Goal: Information Seeking & Learning: Stay updated

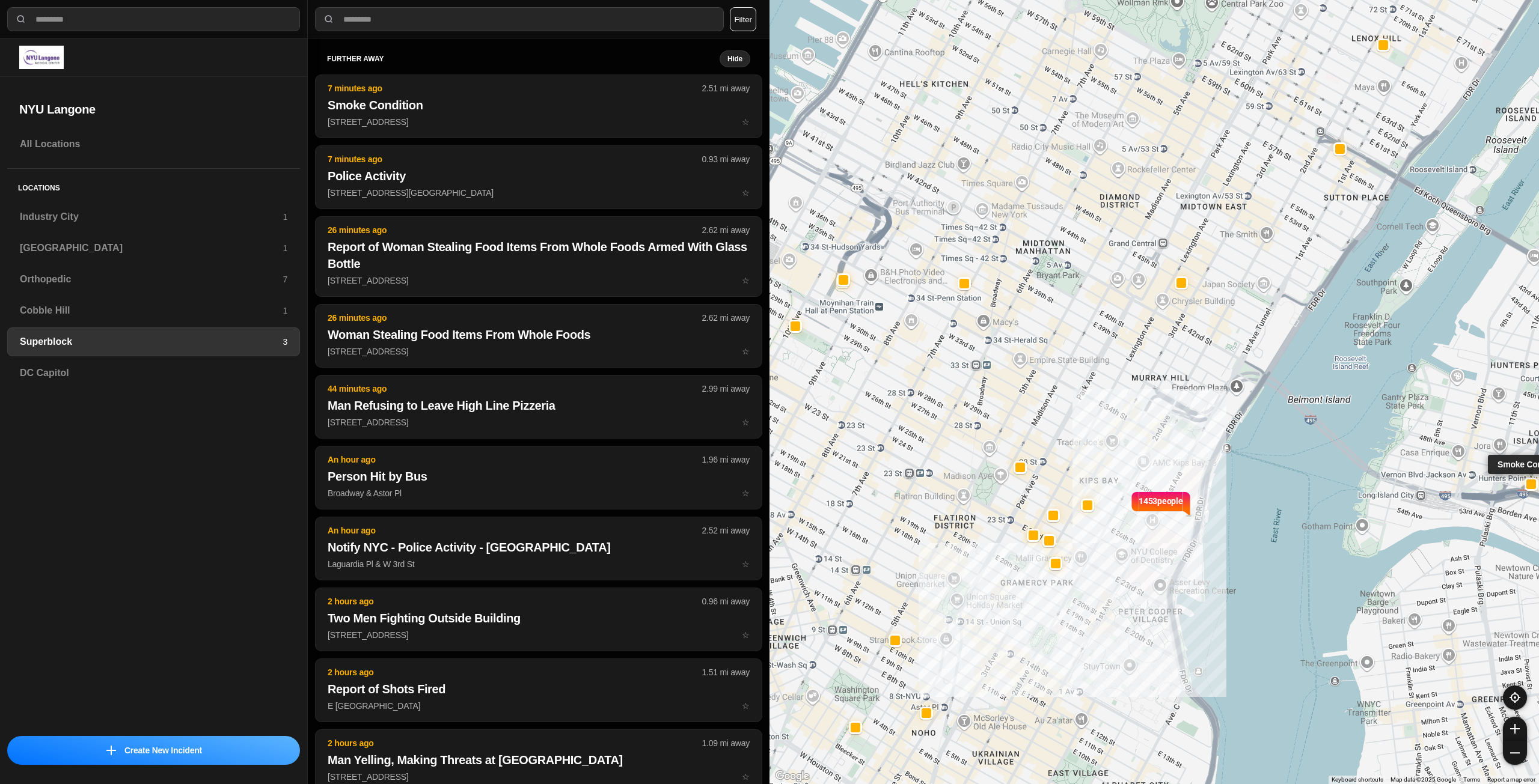
select select "*"
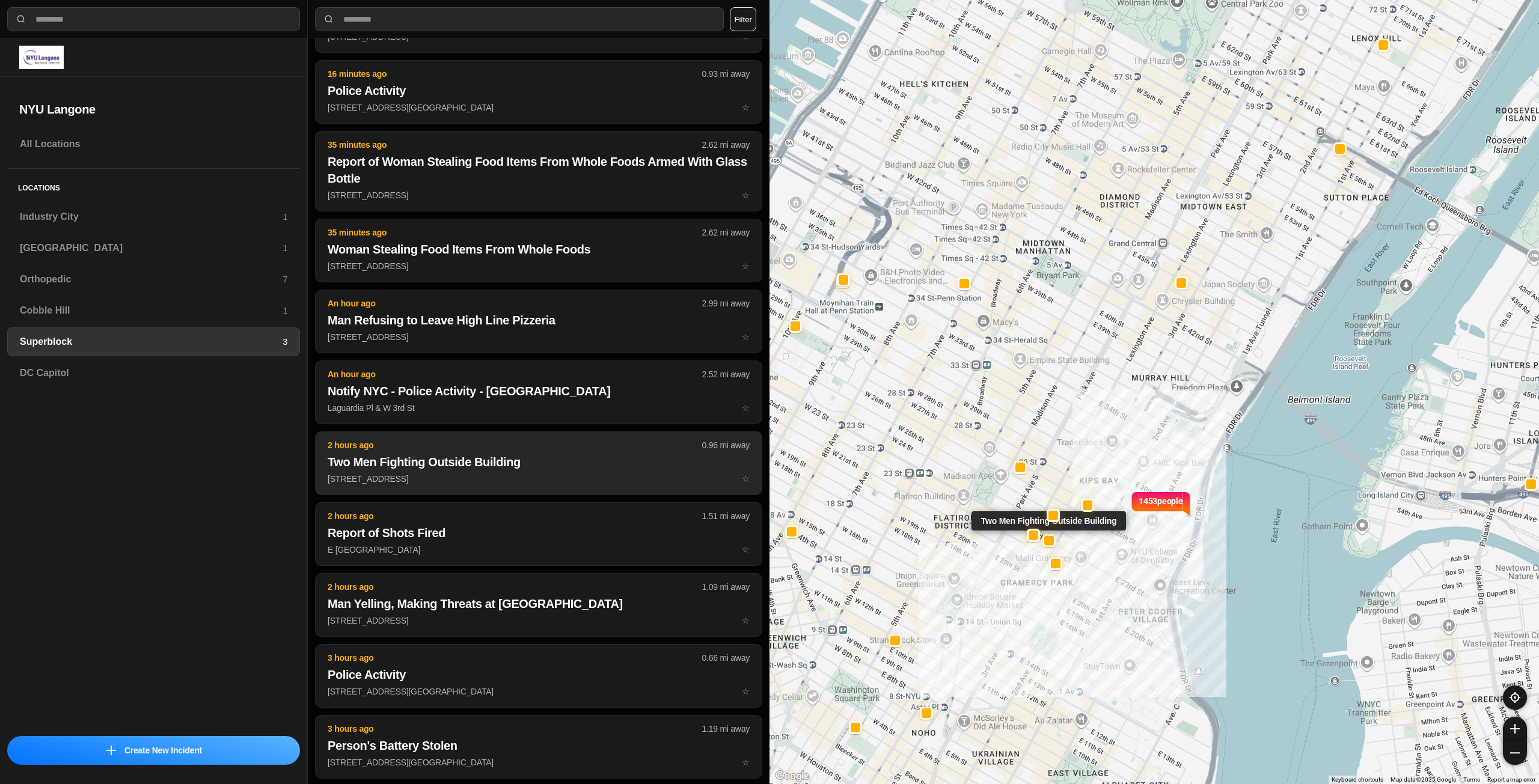
scroll to position [241, 0]
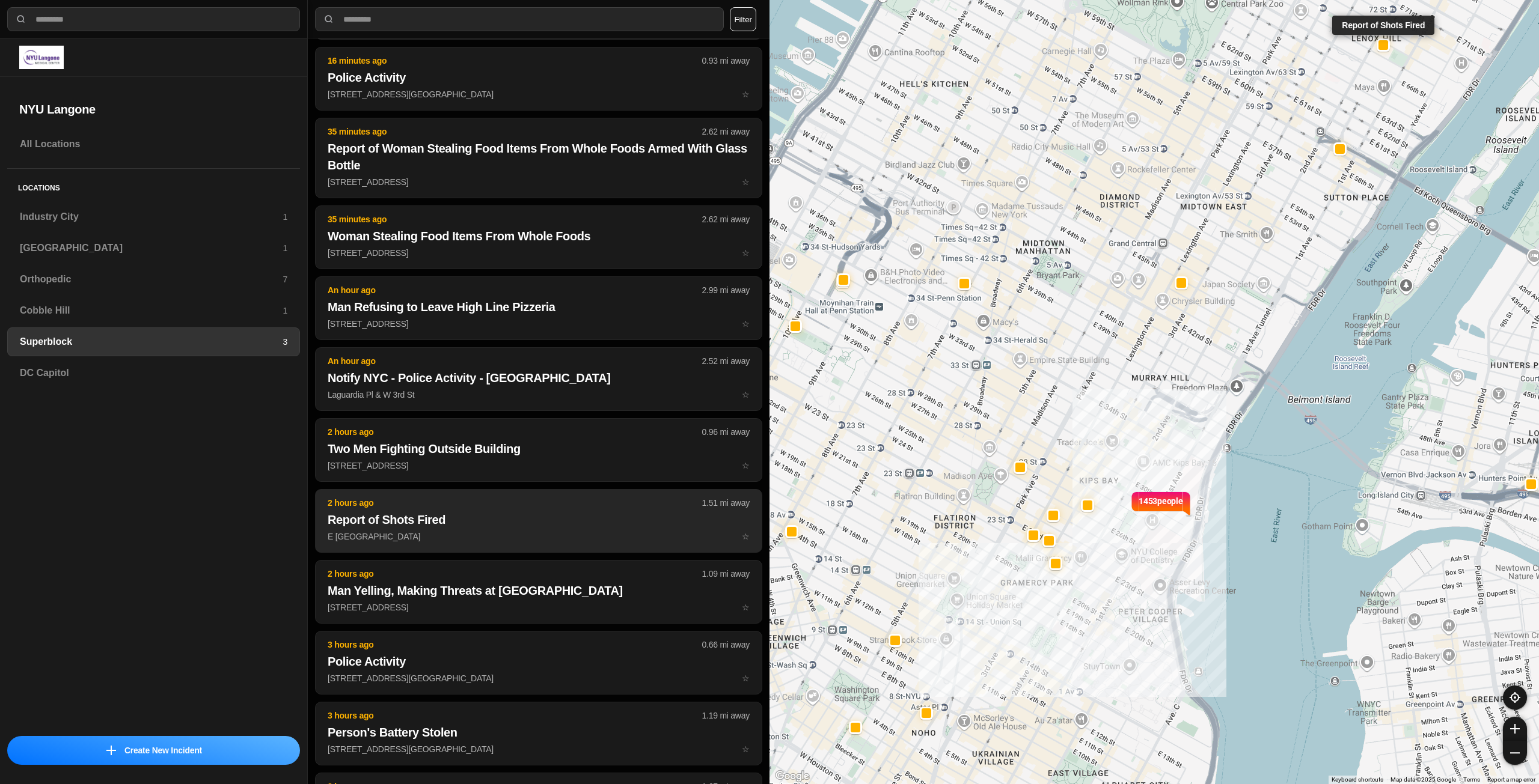
click at [452, 543] on button "2 hours ago 1.51 mi away Report of Shots Fired E [GEOGRAPHIC_DATA] ☆" at bounding box center [538, 520] width 447 height 64
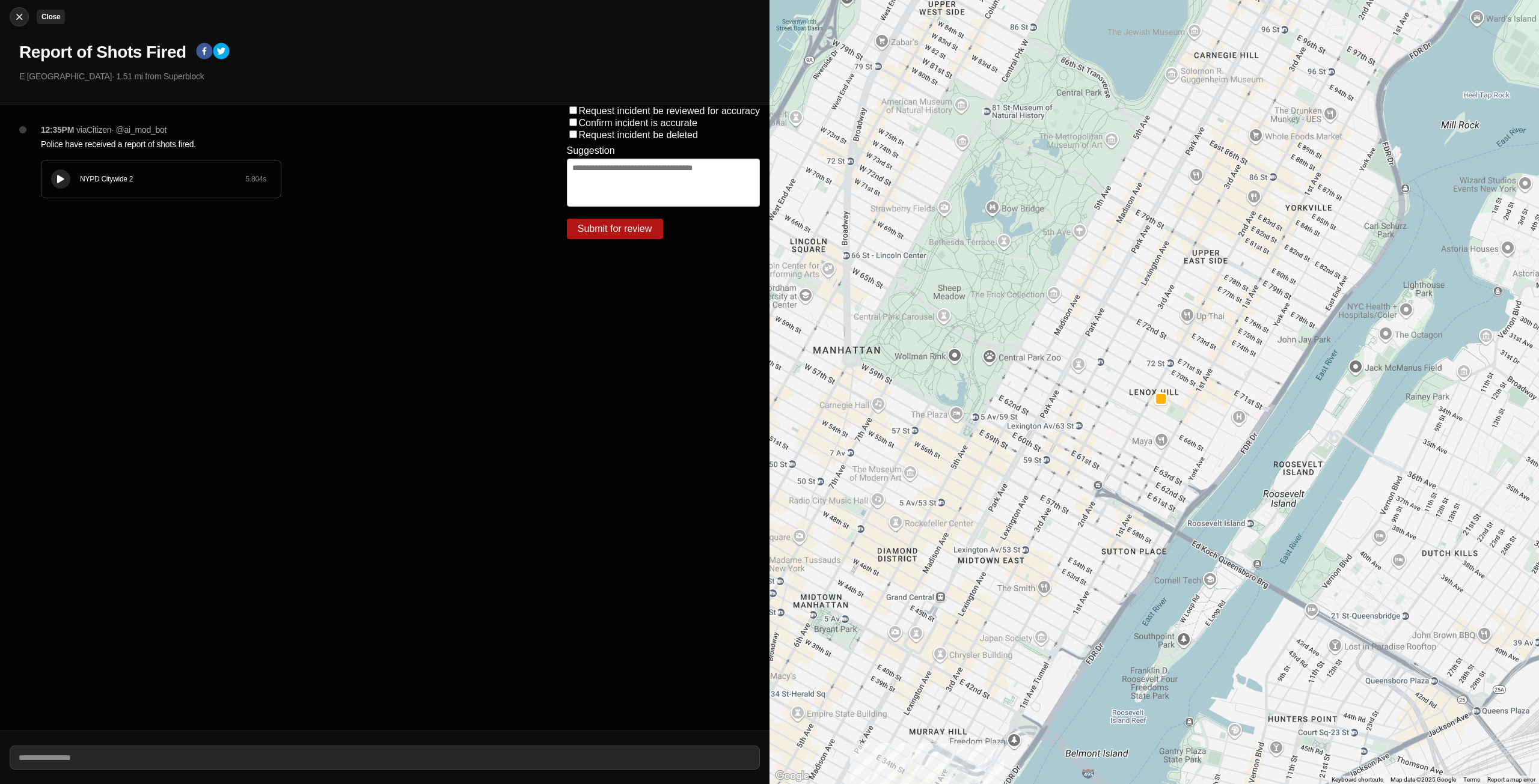
click at [16, 17] on img at bounding box center [19, 16] width 12 height 12
select select "*"
